Goal: Task Accomplishment & Management: Use online tool/utility

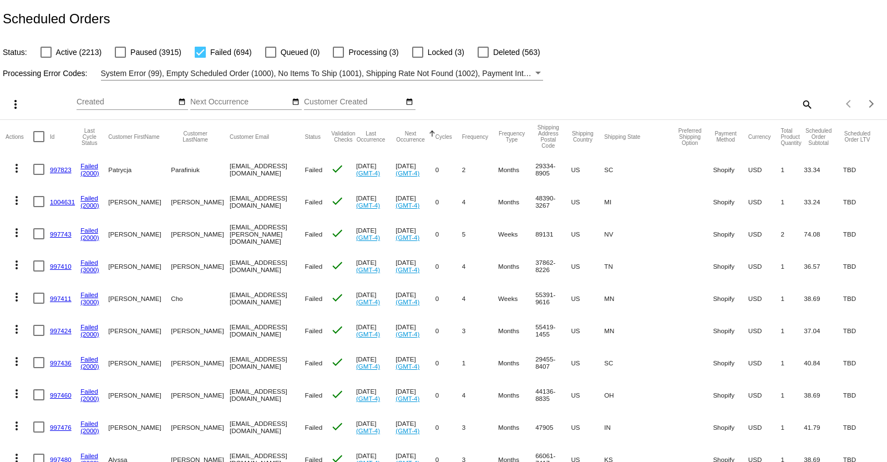
click at [800, 107] on mat-icon "search" at bounding box center [806, 103] width 13 height 17
click at [593, 103] on input "Search" at bounding box center [703, 102] width 221 height 9
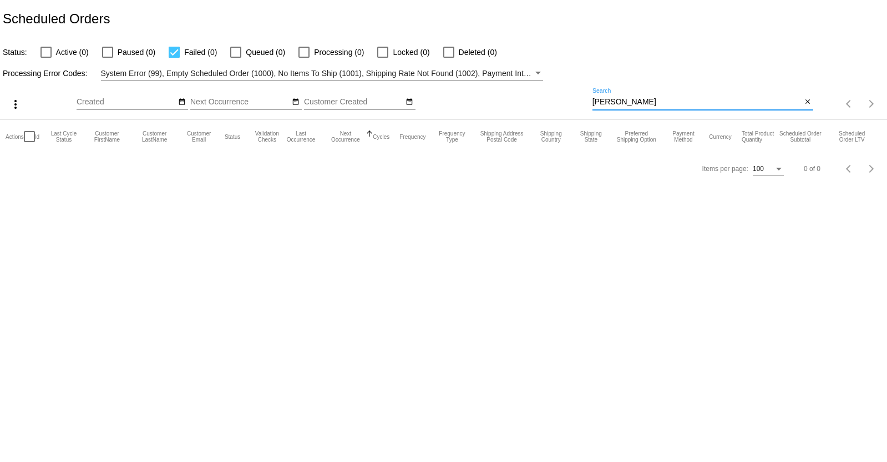
click at [611, 103] on input "[PERSON_NAME]" at bounding box center [698, 102] width 210 height 9
click at [615, 104] on input "[PERSON_NAME]" at bounding box center [698, 102] width 210 height 9
type input "[PERSON_NAME]"
click at [810, 104] on mat-icon "close" at bounding box center [808, 102] width 8 height 9
